Goal: Task Accomplishment & Management: Manage account settings

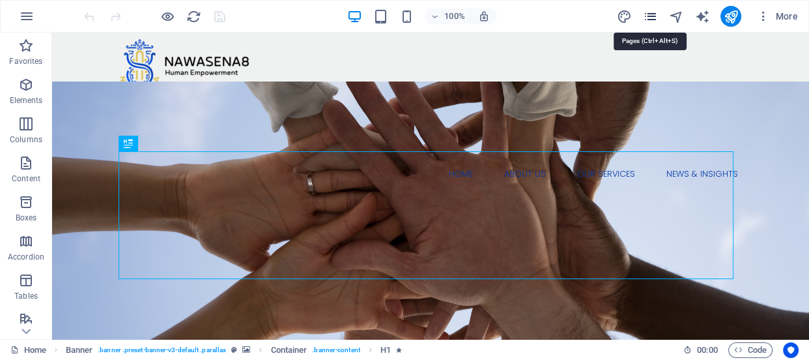
click at [650, 19] on icon "pages" at bounding box center [649, 16] width 15 height 15
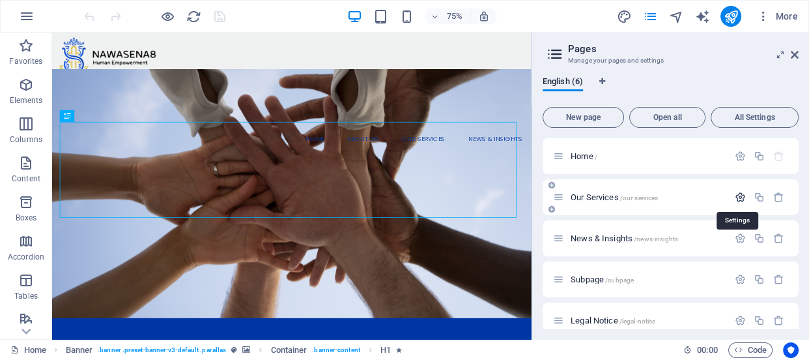
click at [741, 197] on icon "button" at bounding box center [740, 197] width 11 height 11
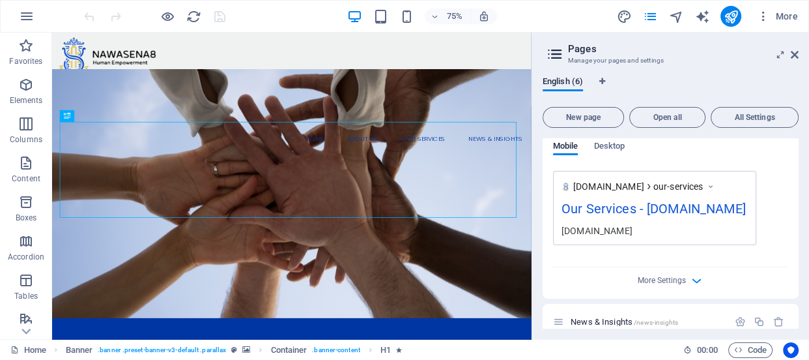
scroll to position [414, 0]
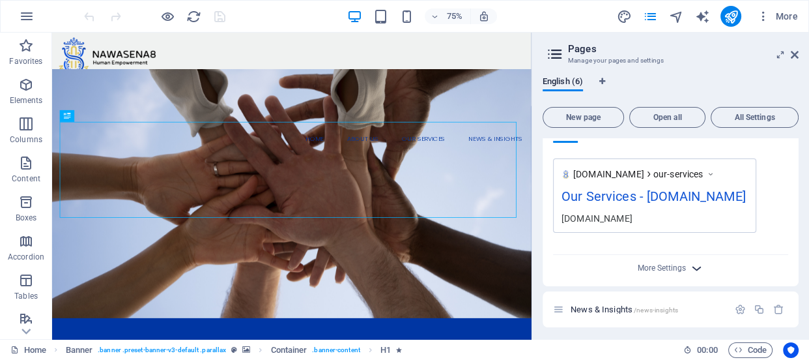
click at [690, 262] on icon "button" at bounding box center [696, 268] width 15 height 15
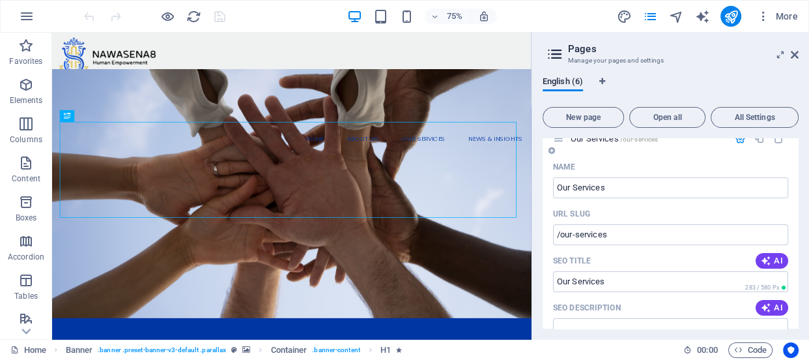
scroll to position [0, 0]
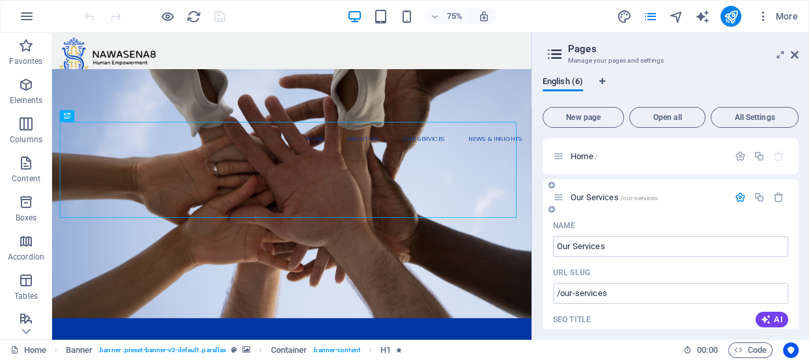
click at [560, 203] on div "Our Services /our-services" at bounding box center [640, 197] width 175 height 15
click at [558, 200] on icon at bounding box center [558, 197] width 11 height 11
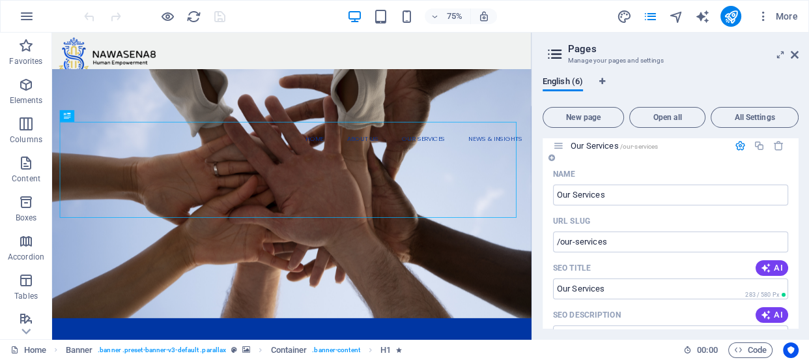
scroll to position [118, 0]
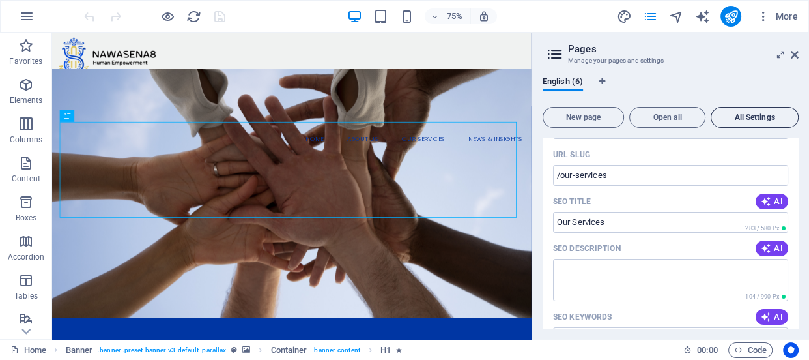
click at [755, 122] on button "All Settings" at bounding box center [755, 117] width 88 height 21
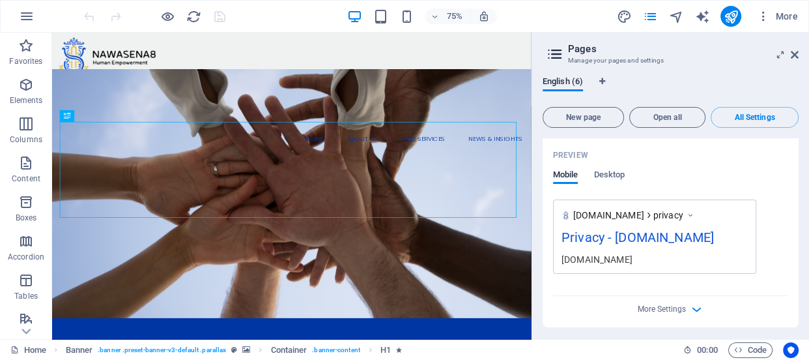
scroll to position [3204, 0]
click at [694, 304] on icon "button" at bounding box center [696, 307] width 15 height 15
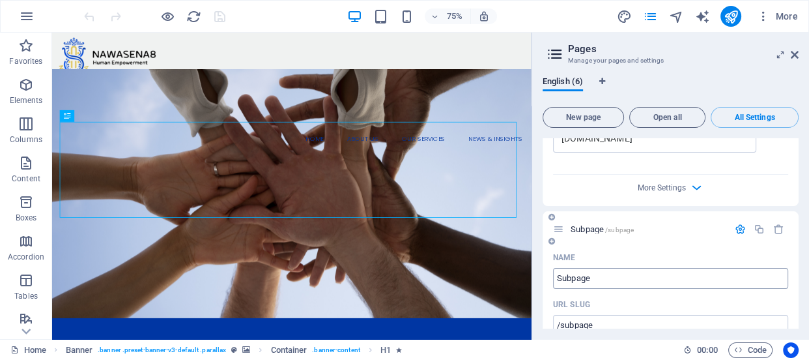
scroll to position [1743, 0]
click at [551, 219] on div at bounding box center [552, 216] width 8 height 12
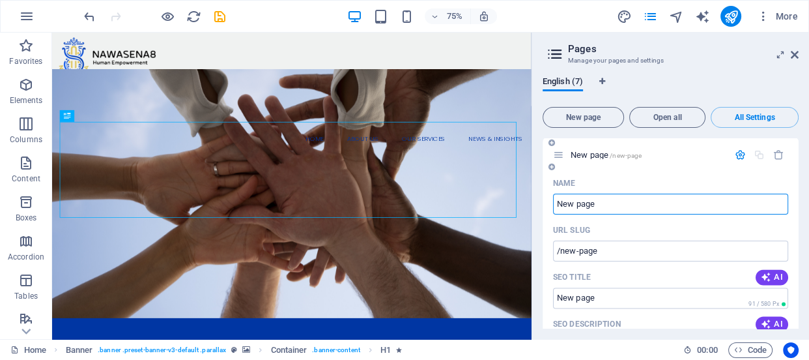
scroll to position [1803, 0]
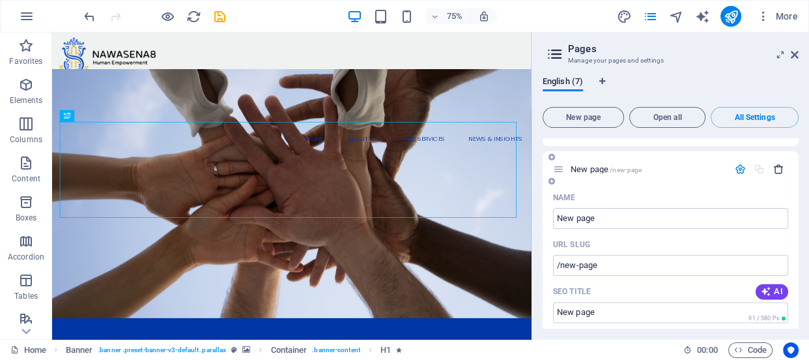
click at [777, 169] on icon "button" at bounding box center [778, 169] width 11 height 11
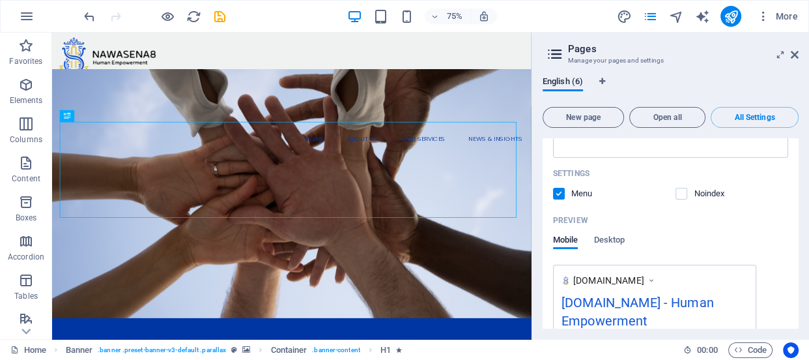
scroll to position [144, 0]
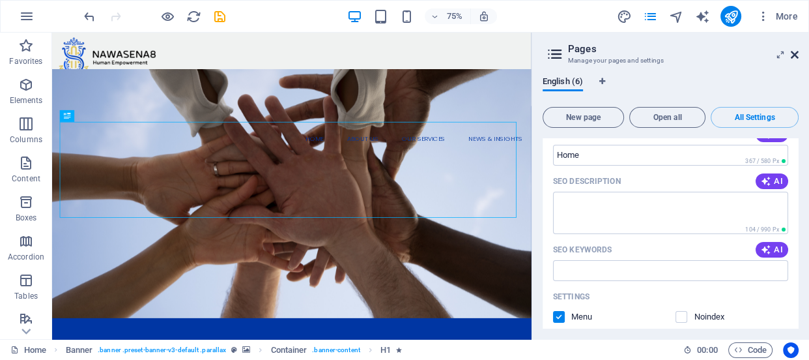
click at [795, 52] on icon at bounding box center [795, 55] width 8 height 10
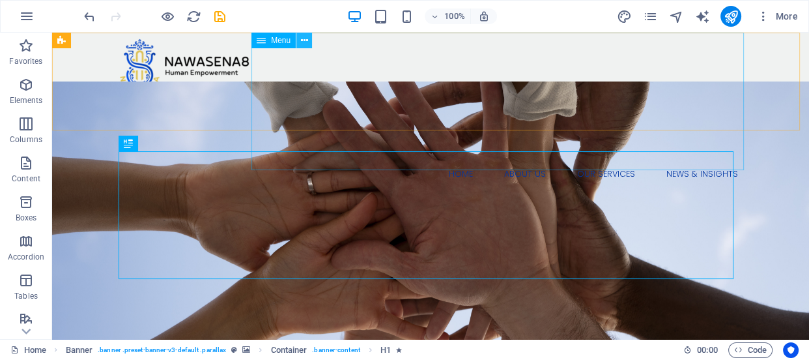
click at [306, 39] on icon at bounding box center [304, 41] width 7 height 14
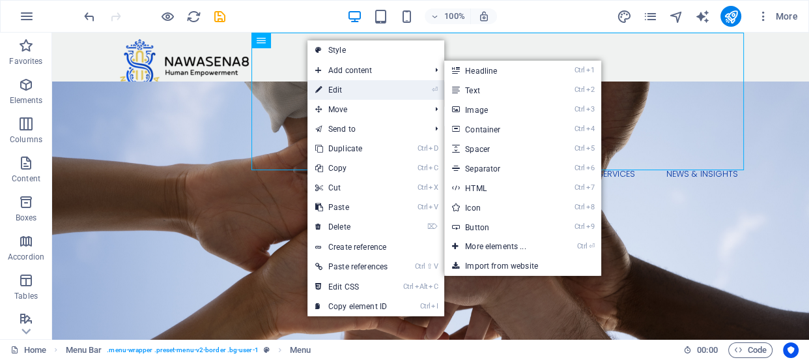
click at [327, 89] on link "⏎ Edit" at bounding box center [352, 90] width 88 height 20
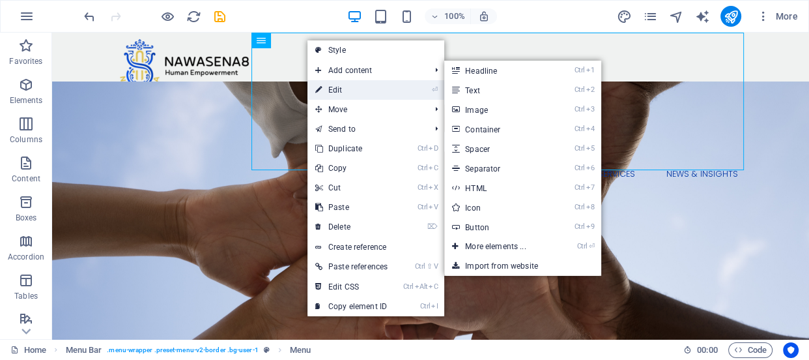
select select "default"
select select "1"
select select "primary"
select select "1"
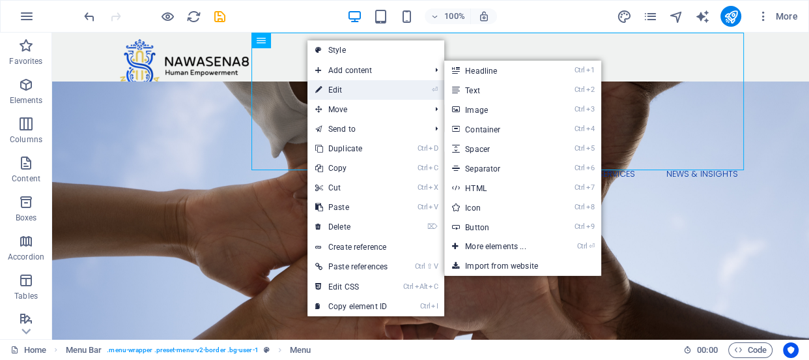
select select "primary"
select select "1"
select select "primary"
select select "1"
select select "primary"
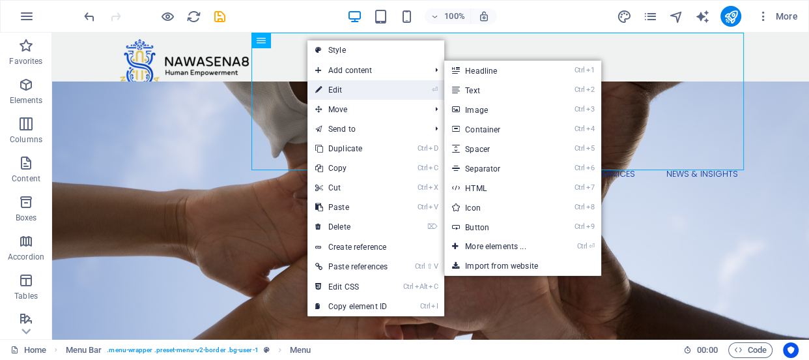
select select "2"
select select "default"
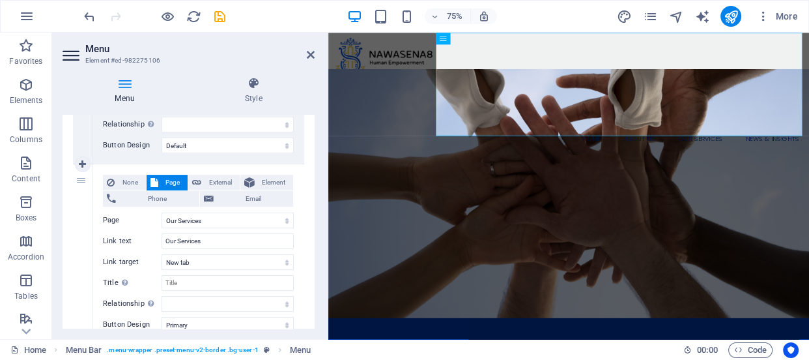
scroll to position [414, 0]
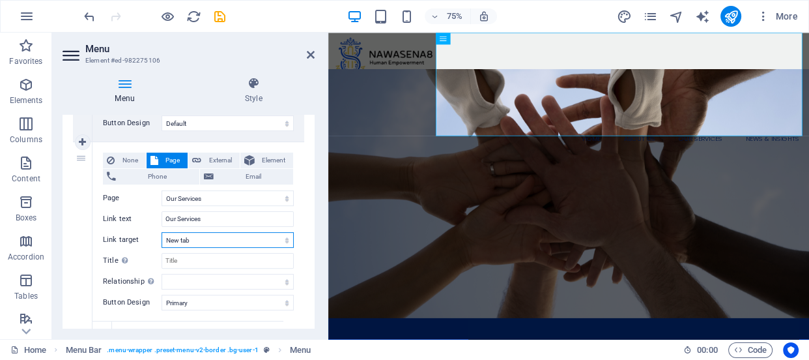
click at [282, 240] on select "New tab Same tab Overlay" at bounding box center [228, 240] width 132 height 16
select select
click at [162, 232] on select "New tab Same tab Overlay" at bounding box center [228, 240] width 132 height 16
select select
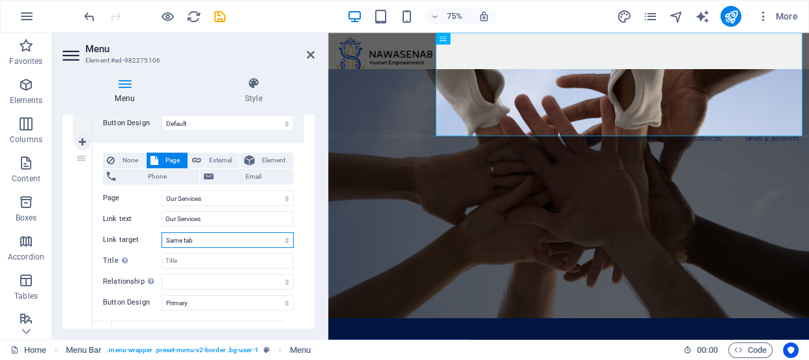
select select
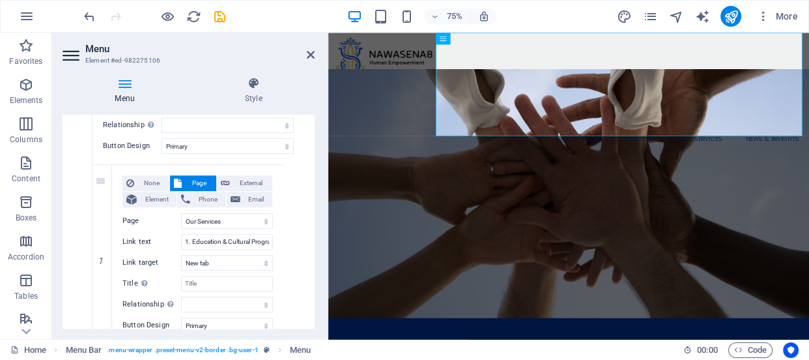
scroll to position [592, 0]
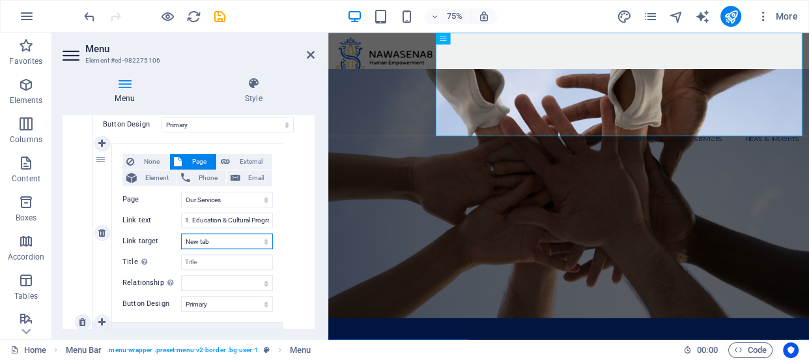
click at [263, 242] on select "New tab Same tab Overlay" at bounding box center [227, 241] width 92 height 16
select select
click at [181, 233] on select "New tab Same tab Overlay" at bounding box center [227, 241] width 92 height 16
select select
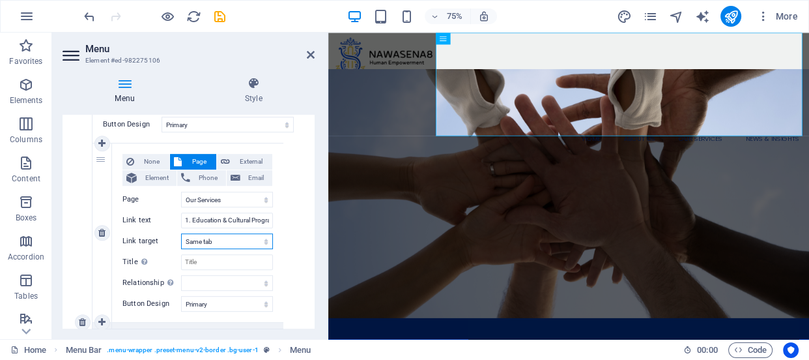
select select
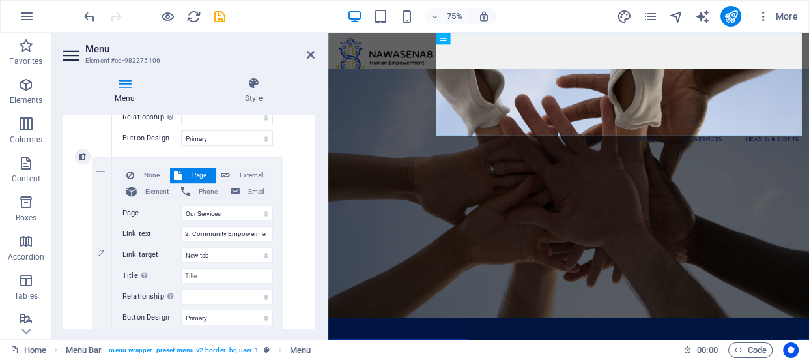
scroll to position [769, 0]
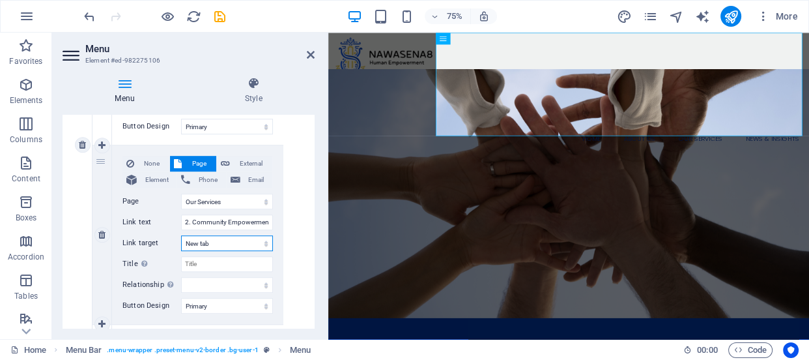
click at [264, 245] on select "New tab Same tab Overlay" at bounding box center [227, 243] width 92 height 16
select select
click at [181, 235] on select "New tab Same tab Overlay" at bounding box center [227, 243] width 92 height 16
select select
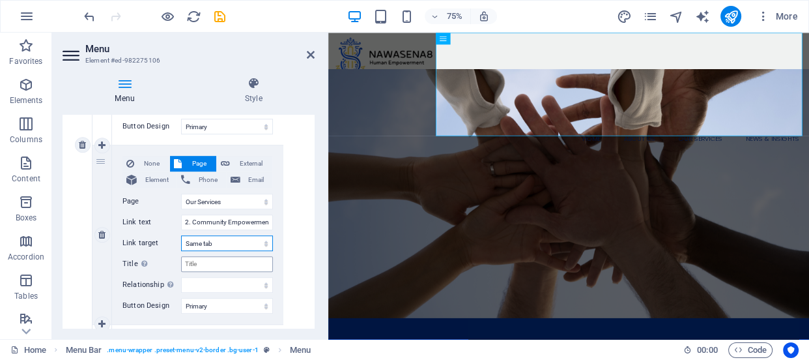
select select
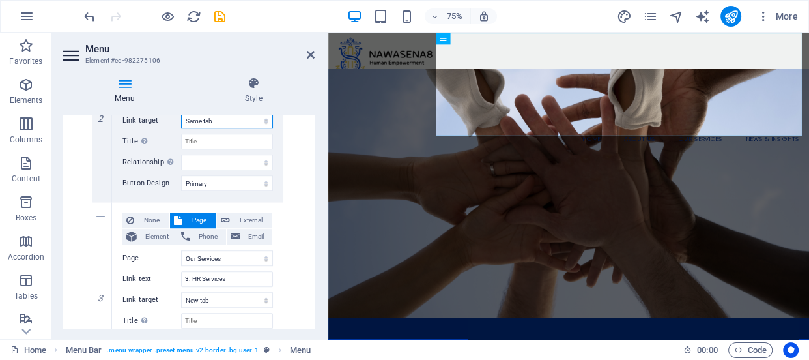
scroll to position [947, 0]
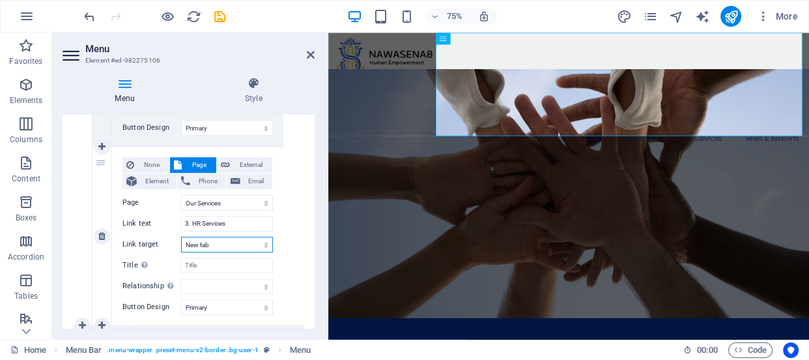
click at [261, 241] on select "New tab Same tab Overlay" at bounding box center [227, 245] width 92 height 16
select select
click at [181, 237] on select "New tab Same tab Overlay" at bounding box center [227, 245] width 92 height 16
select select
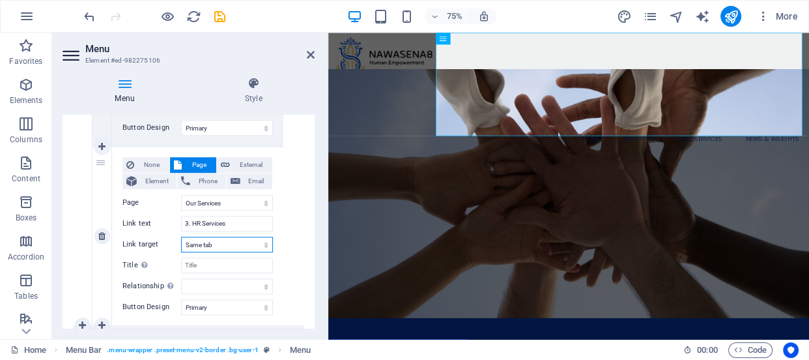
select select
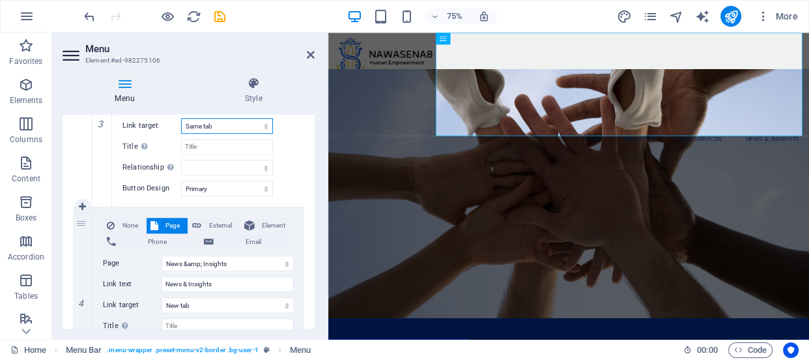
scroll to position [1125, 0]
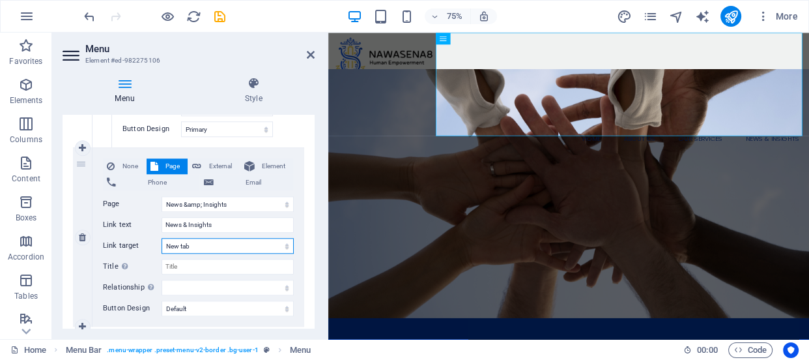
click at [283, 246] on select "New tab Same tab Overlay" at bounding box center [228, 246] width 132 height 16
select select
click at [162, 238] on select "New tab Same tab Overlay" at bounding box center [228, 246] width 132 height 16
select select
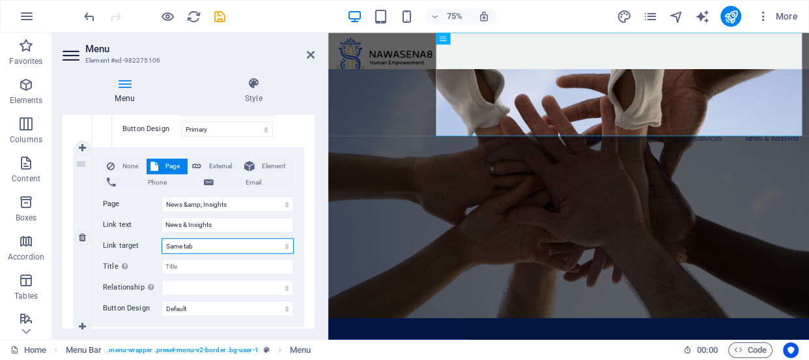
select select
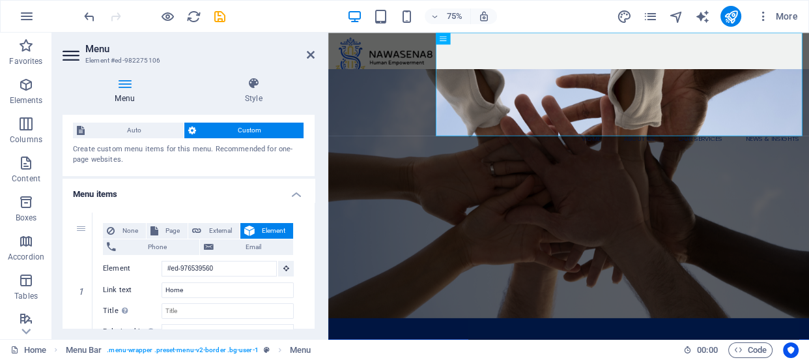
scroll to position [0, 0]
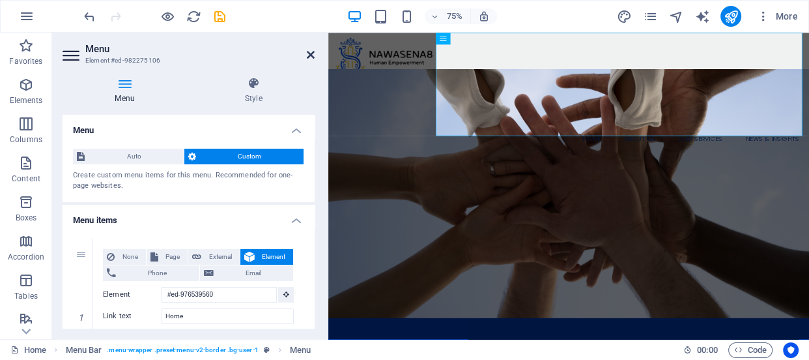
click at [309, 53] on icon at bounding box center [311, 55] width 8 height 10
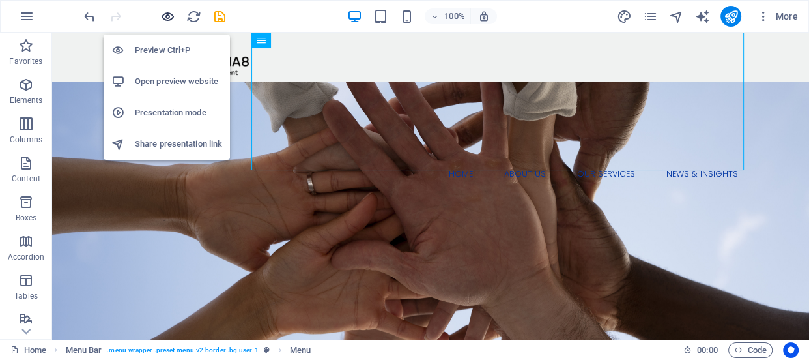
click at [164, 14] on icon "button" at bounding box center [167, 16] width 15 height 15
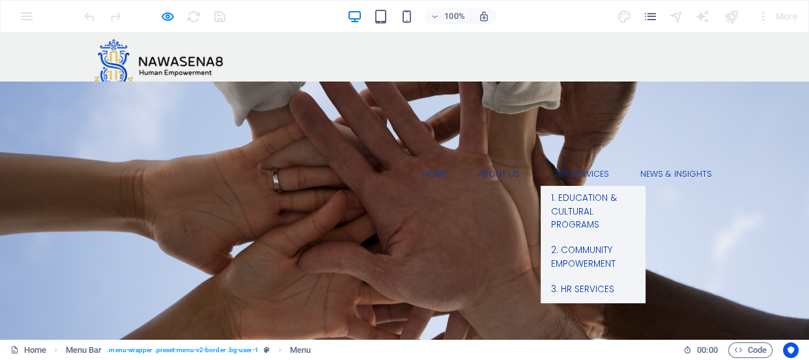
click at [566, 162] on link "Our Services" at bounding box center [580, 174] width 79 height 24
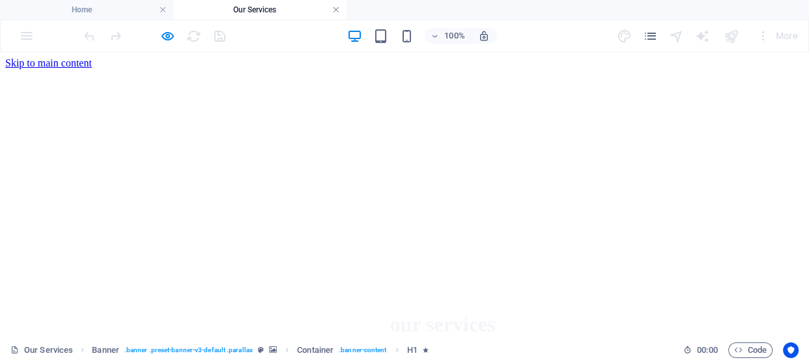
click at [336, 9] on link at bounding box center [336, 10] width 8 height 12
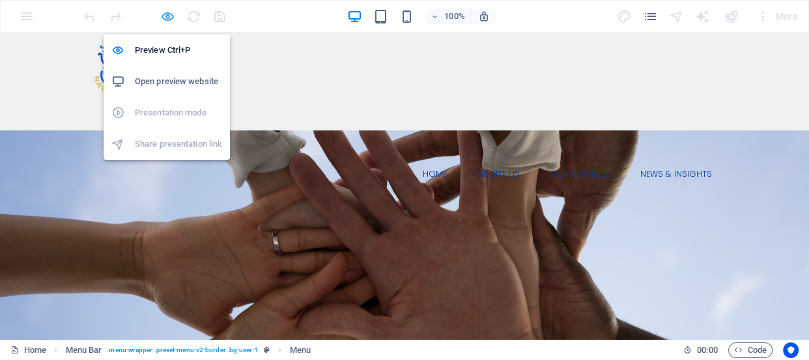
click at [163, 12] on icon "button" at bounding box center [167, 16] width 15 height 15
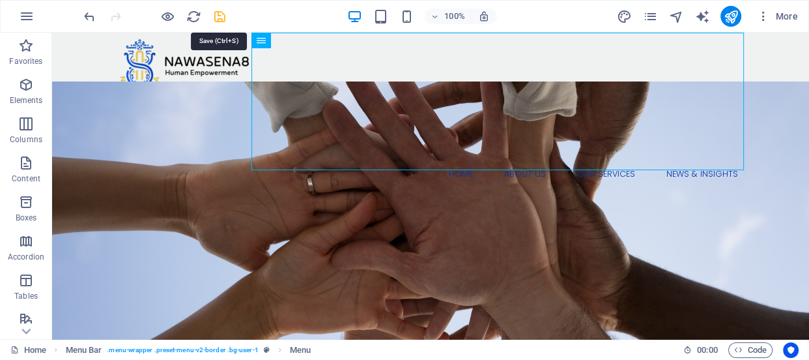
click at [223, 13] on icon "save" at bounding box center [219, 16] width 15 height 15
checkbox input "false"
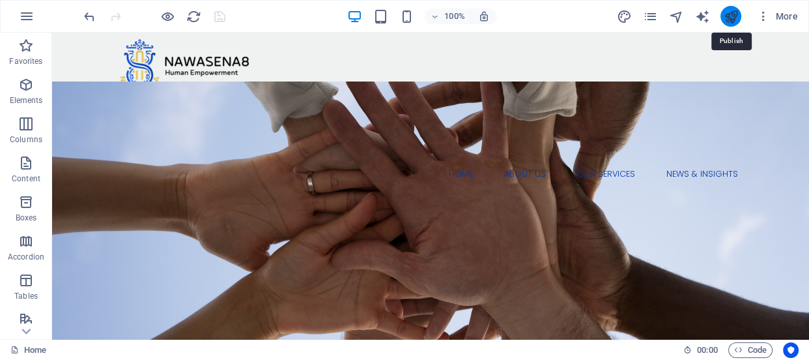
click at [732, 16] on icon "publish" at bounding box center [730, 16] width 15 height 15
click at [722, 14] on button "publish" at bounding box center [731, 16] width 21 height 21
click at [281, 5] on div "100% More" at bounding box center [405, 16] width 808 height 31
click at [218, 18] on div at bounding box center [154, 16] width 146 height 21
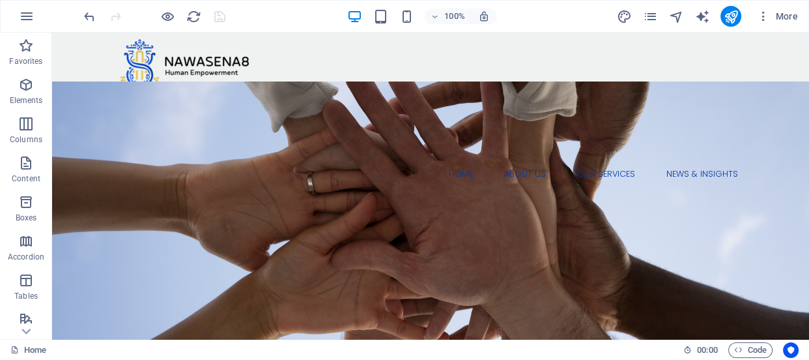
click at [218, 18] on div at bounding box center [154, 16] width 146 height 21
click at [220, 19] on div at bounding box center [154, 16] width 146 height 21
click at [218, 19] on div at bounding box center [154, 16] width 146 height 21
click at [675, 17] on icon "navigator" at bounding box center [675, 16] width 15 height 15
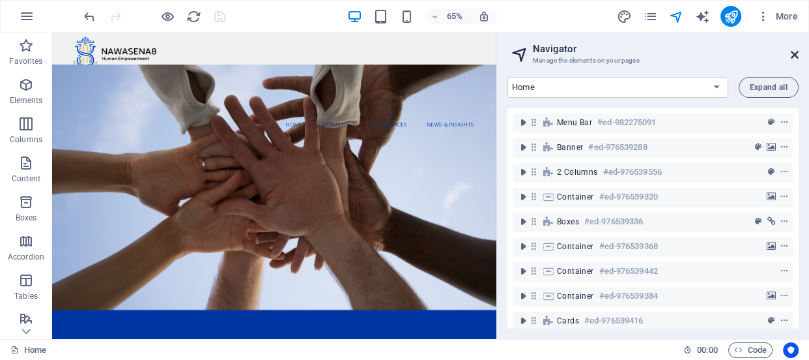
click at [794, 55] on icon at bounding box center [795, 55] width 8 height 10
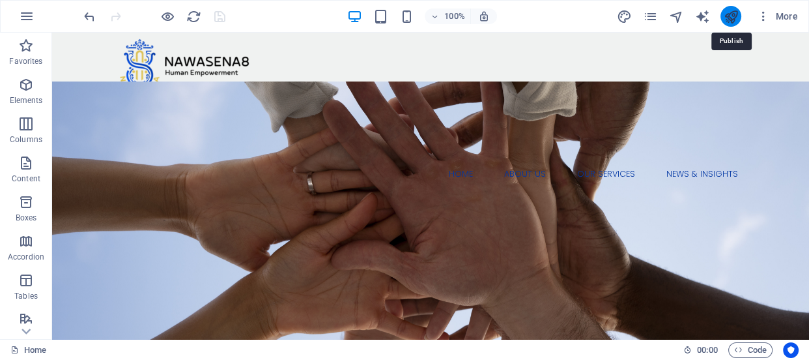
click at [731, 14] on icon "publish" at bounding box center [730, 16] width 15 height 15
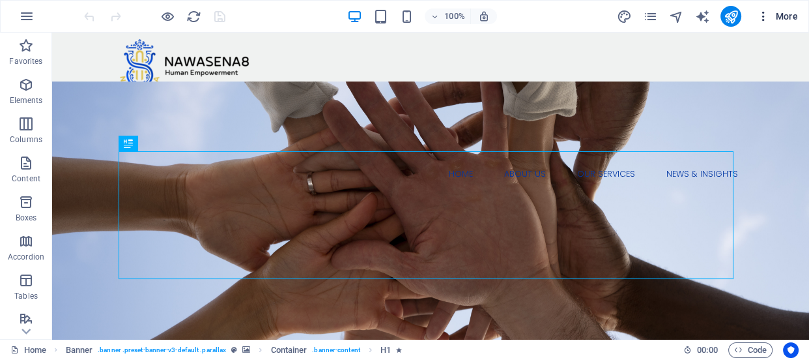
click at [763, 12] on icon "button" at bounding box center [763, 16] width 13 height 13
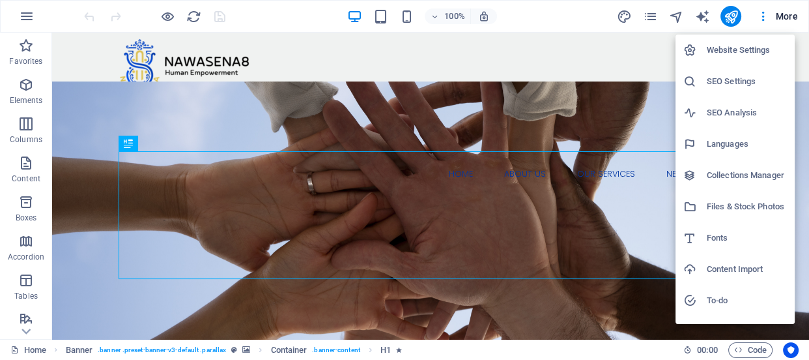
click at [760, 48] on h6 "Website Settings" at bounding box center [747, 50] width 80 height 16
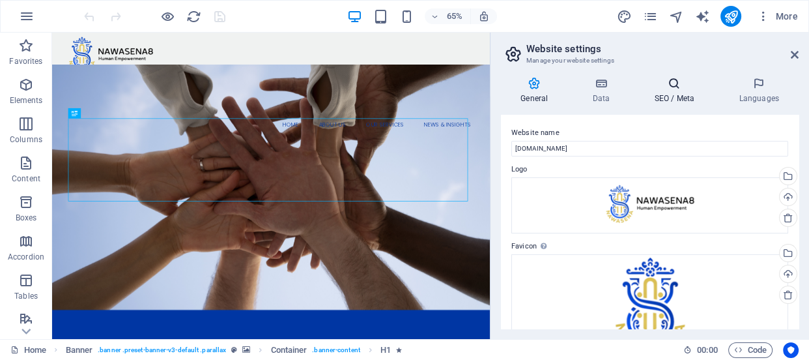
click at [681, 93] on h4 "SEO / Meta" at bounding box center [677, 90] width 85 height 27
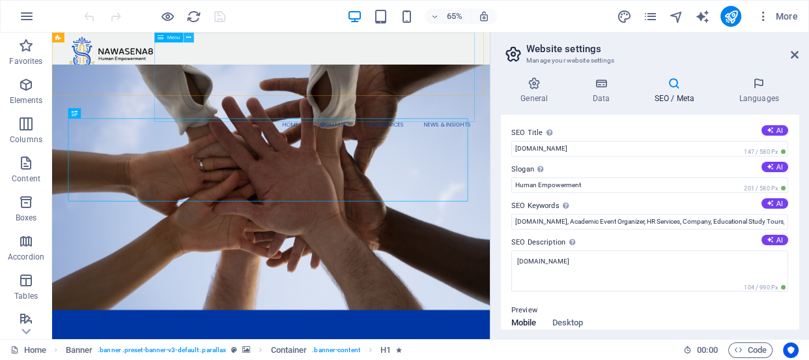
click at [189, 37] on icon at bounding box center [188, 37] width 5 height 9
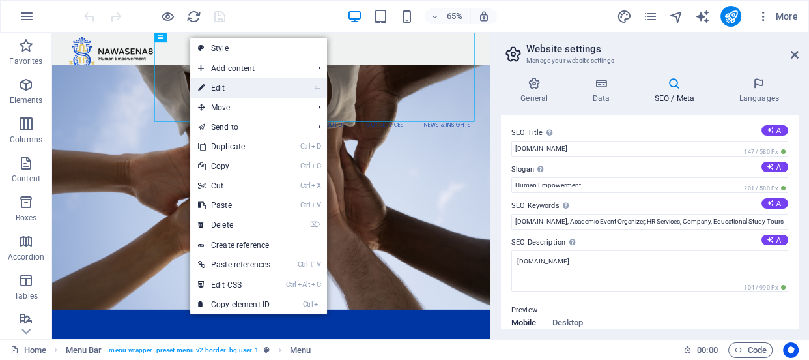
click at [213, 89] on link "⏎ Edit" at bounding box center [234, 88] width 88 height 20
select select "default"
select select "1"
select select
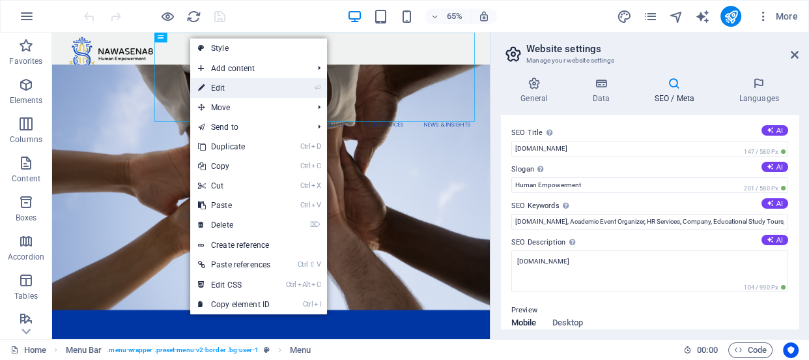
select select "primary"
select select "1"
select select
select select "primary"
select select "1"
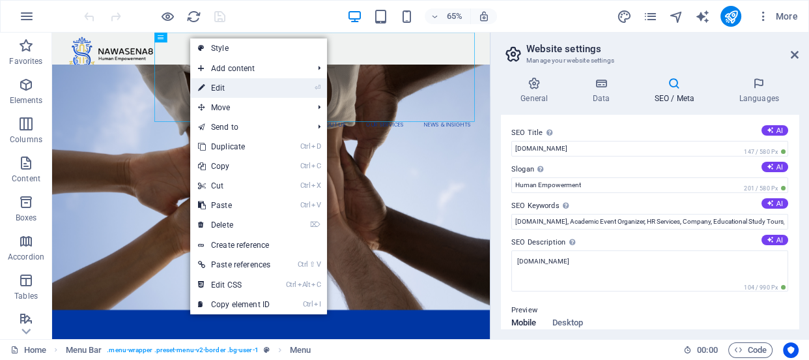
select select
select select "primary"
select select "1"
select select
select select "primary"
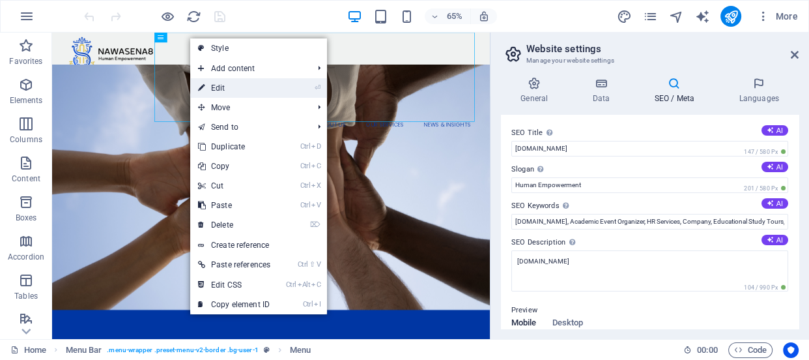
select select "2"
select select
select select "default"
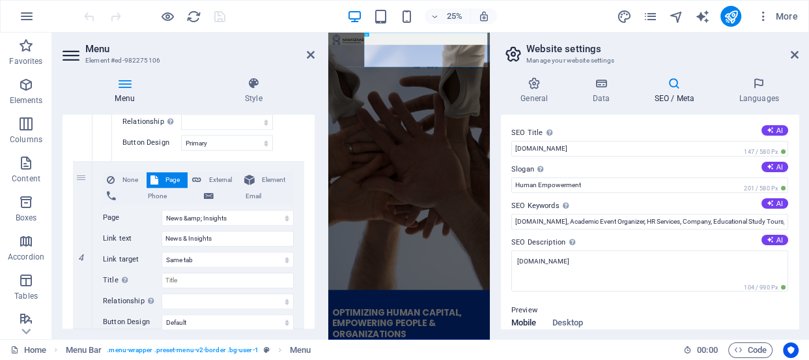
scroll to position [1160, 0]
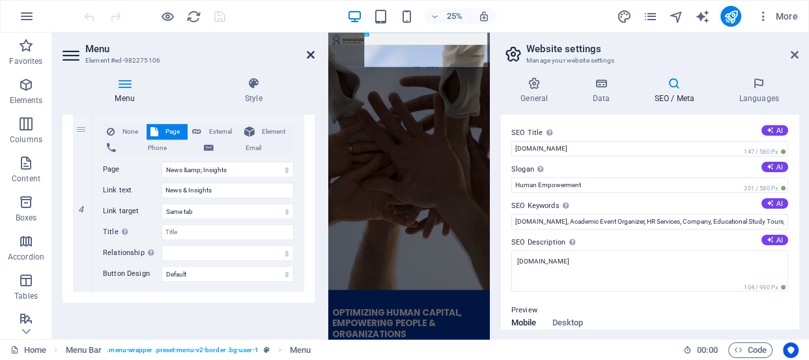
click at [309, 53] on icon at bounding box center [311, 55] width 8 height 10
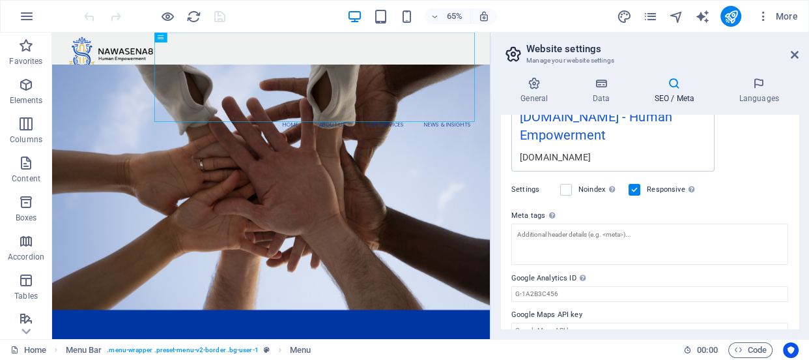
scroll to position [283, 0]
